Goal: Transaction & Acquisition: Purchase product/service

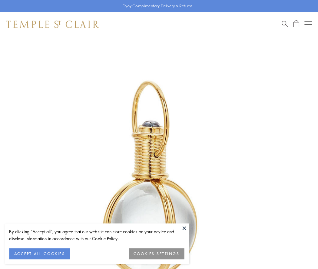
scroll to position [158, 0]
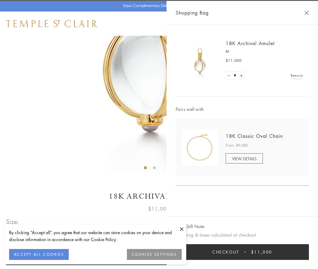
click at [242, 252] on button "Checkout $11,000" at bounding box center [241, 252] width 133 height 16
